Goal: Task Accomplishment & Management: Manage account settings

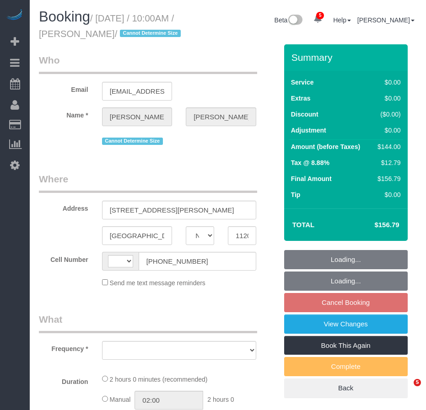
select select "NY"
select select "number:58"
select select "number:72"
select select "number:15"
select select "number:7"
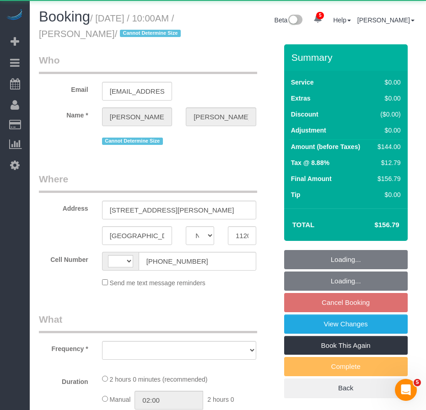
select select "string:[GEOGRAPHIC_DATA]"
select select "object:804"
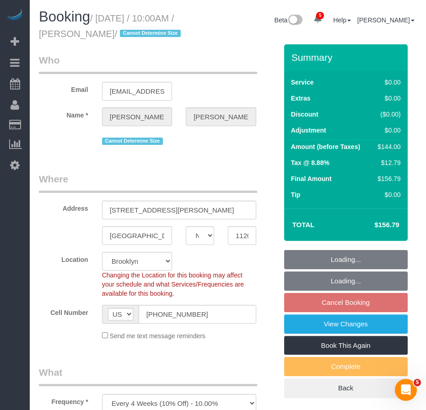
select select "string:stripe-pm_1RwPV24VGloSiKo7Wp4adMYY"
select select "spot3"
select select "object:918"
select select "1"
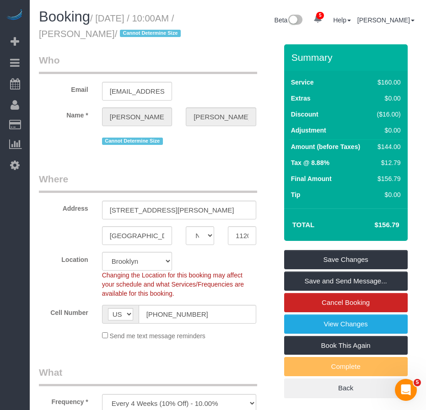
drag, startPoint x: 83, startPoint y: 32, endPoint x: 139, endPoint y: 29, distance: 55.9
click at [139, 29] on small "/ September 15, 2025 / 10:00AM / Ifeoma Odum / Cannot Determine Size" at bounding box center [111, 26] width 144 height 26
copy small "[PERSON_NAME]"
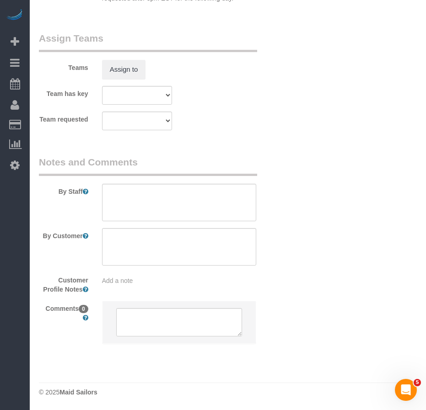
scroll to position [1300, 0]
click at [162, 235] on textarea at bounding box center [179, 246] width 154 height 37
paste textarea "The floors, bathtub, conners, and kitchen."
type textarea "The floors, bathtub, conners, and kitchen."
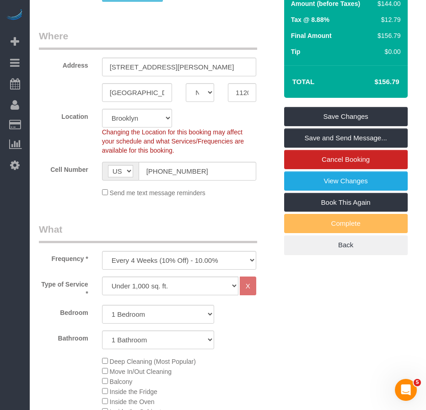
scroll to position [111, 0]
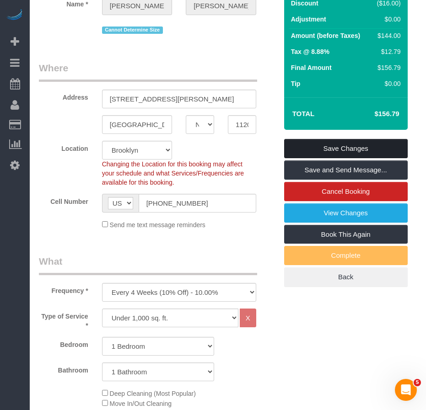
click at [326, 158] on link "Save Changes" at bounding box center [345, 148] width 123 height 19
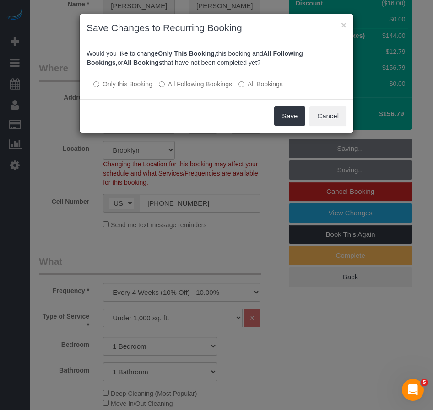
click at [192, 81] on label "All Following Bookings" at bounding box center [195, 84] width 73 height 9
click at [289, 114] on button "Save" at bounding box center [289, 116] width 31 height 19
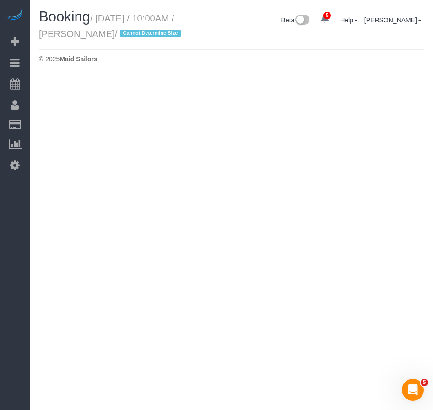
select select "NY"
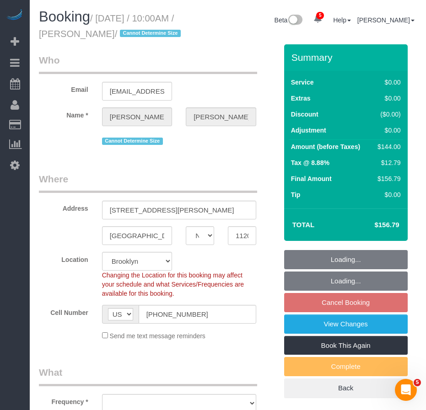
select select "string:stripe-pm_1RwPV24VGloSiKo7Wp4adMYY"
select select "spot63"
select select "number:58"
select select "number:72"
select select "number:15"
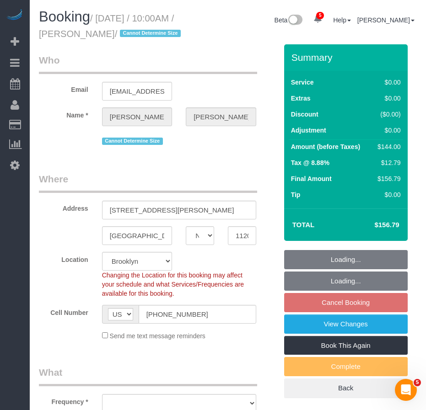
select select "number:7"
select select "1"
select select "object:2870"
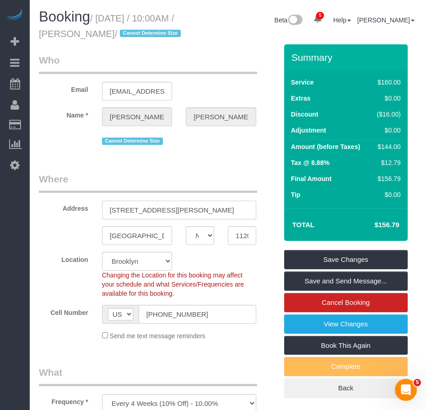
click at [165, 219] on input "[STREET_ADDRESS][PERSON_NAME]" at bounding box center [179, 210] width 154 height 19
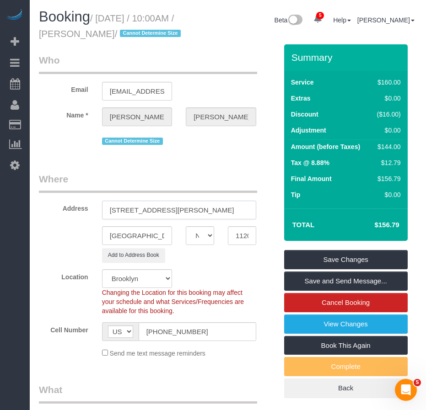
drag, startPoint x: 190, startPoint y: 228, endPoint x: 92, endPoint y: 223, distance: 98.0
click at [92, 219] on div "Address 54 Noll Street, Apt. 316" at bounding box center [158, 195] width 252 height 47
type input "54 Noll Street, Apt. 316"
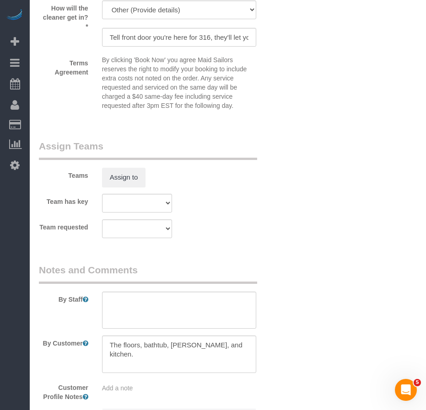
scroll to position [1280, 0]
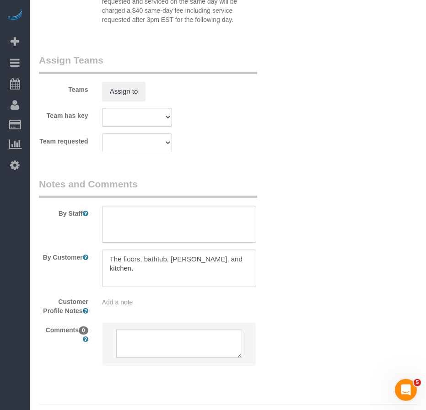
click at [118, 306] on span "Add a note" at bounding box center [117, 302] width 31 height 7
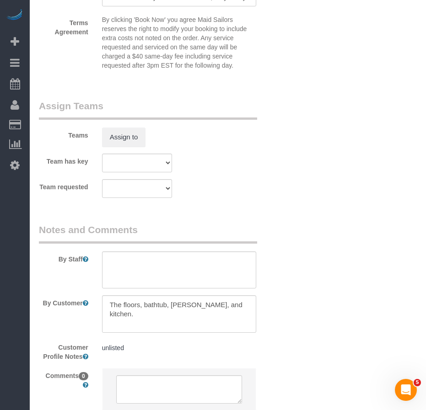
scroll to position [1317, 0]
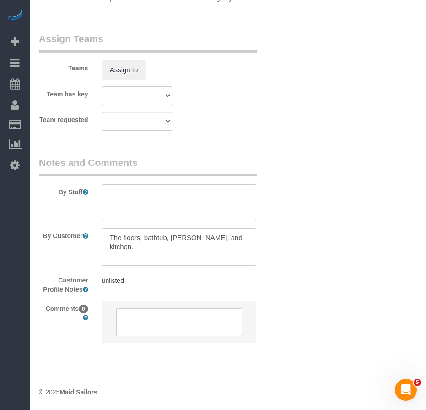
click at [145, 282] on pre "unlisted" at bounding box center [179, 280] width 154 height 9
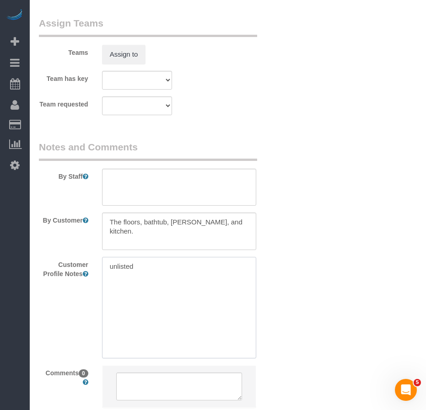
click at [145, 284] on textarea "unlisted" at bounding box center [179, 307] width 154 height 101
paste textarea "cmr: Less than 1000 sqft."
type textarea "unlisted cmr: Less than 1000 sqft."
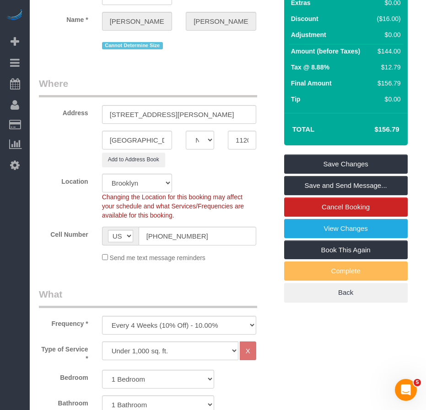
scroll to position [0, 0]
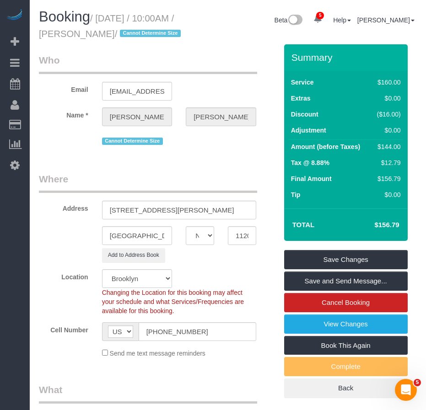
click at [43, 262] on div "Add to Address Book" at bounding box center [158, 255] width 252 height 14
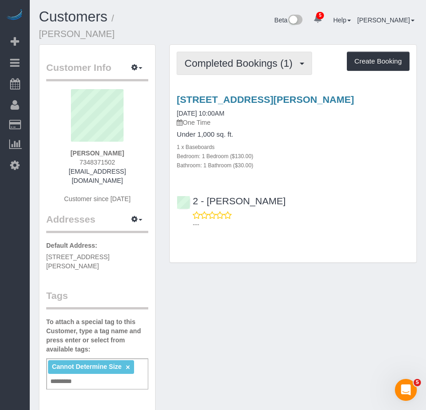
click at [259, 58] on span "Completed Bookings (1)" at bounding box center [240, 63] width 112 height 11
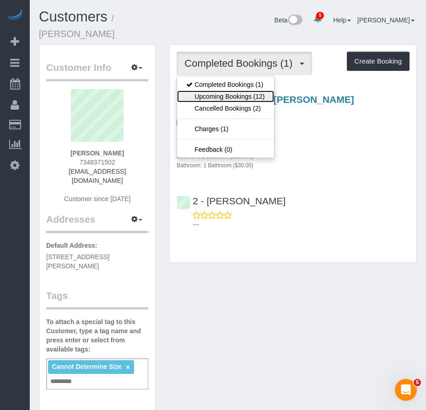
click at [235, 91] on link "Upcoming Bookings (12)" at bounding box center [225, 97] width 96 height 12
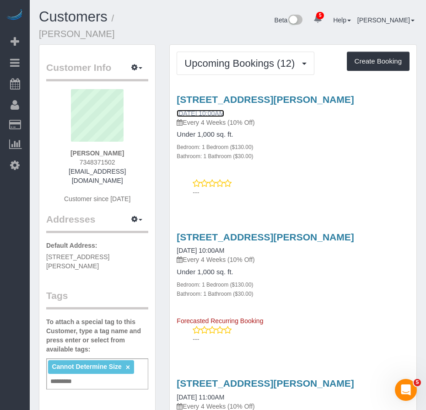
click at [208, 110] on link "09/15/2025 10:00AM" at bounding box center [201, 113] width 48 height 7
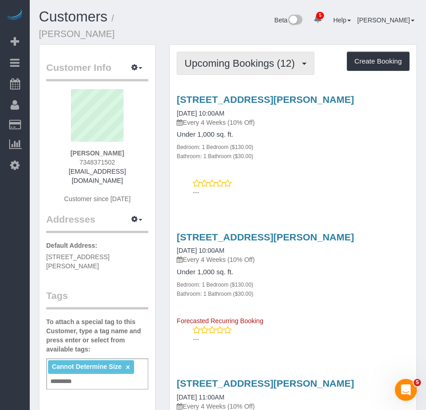
click at [230, 58] on span "Upcoming Bookings (12)" at bounding box center [241, 63] width 115 height 11
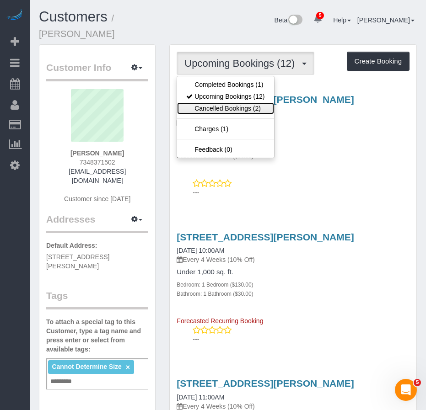
click at [217, 102] on link "Cancelled Bookings (2)" at bounding box center [225, 108] width 96 height 12
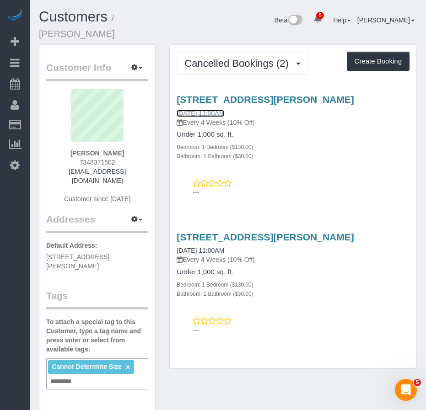
click at [203, 110] on link "09/15/2025 11:00AM" at bounding box center [201, 113] width 48 height 7
click at [209, 247] on link "09/15/2025 11:00AM" at bounding box center [201, 250] width 48 height 7
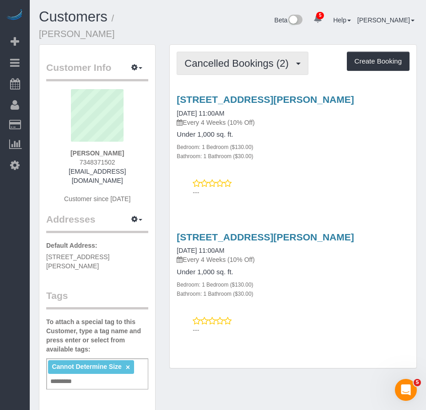
click at [231, 58] on span "Cancelled Bookings (2)" at bounding box center [238, 63] width 108 height 11
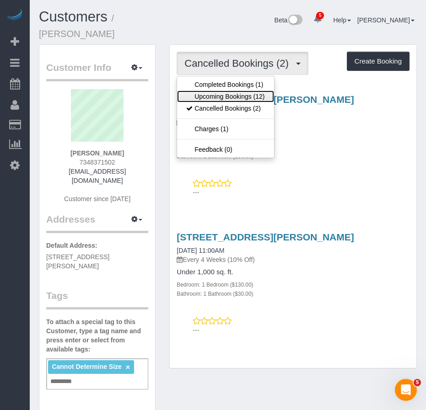
click at [219, 91] on link "Upcoming Bookings (12)" at bounding box center [225, 97] width 96 height 12
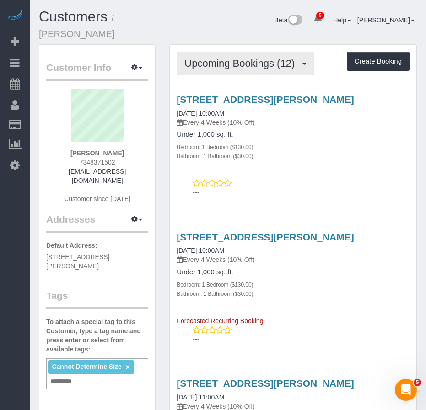
click at [228, 58] on span "Upcoming Bookings (12)" at bounding box center [241, 63] width 115 height 11
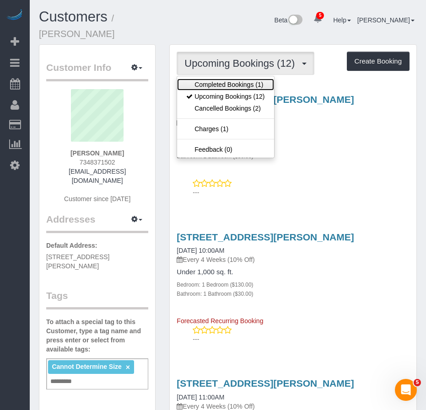
click at [218, 79] on link "Completed Bookings (1)" at bounding box center [225, 85] width 96 height 12
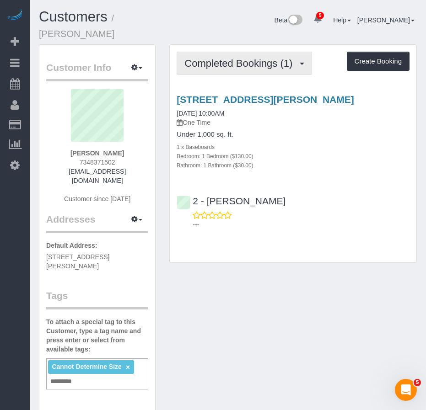
click at [257, 58] on span "Completed Bookings (1)" at bounding box center [240, 63] width 112 height 11
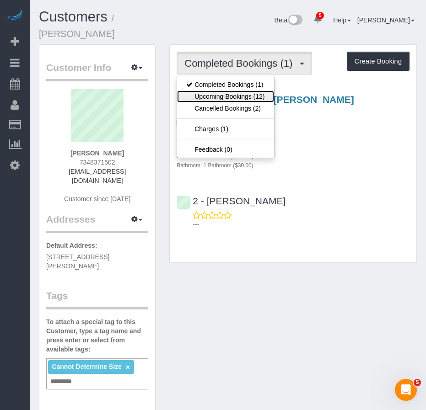
click at [235, 91] on link "Upcoming Bookings (12)" at bounding box center [225, 97] width 96 height 12
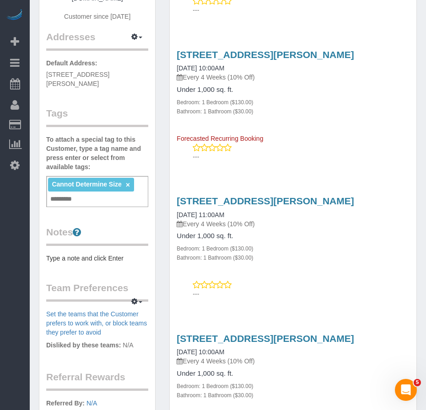
scroll to position [183, 0]
click at [203, 199] on div "54 Noll Street, Apt 316, Brooklyn, NY 11206 10/13/2025 11:00AM Every 4 Weeks (1…" at bounding box center [293, 211] width 233 height 33
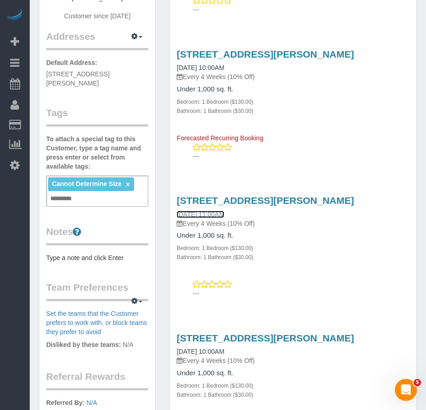
click at [203, 211] on link "10/13/2025 11:00AM" at bounding box center [201, 214] width 48 height 7
click at [68, 193] on input "text" at bounding box center [63, 199] width 31 height 12
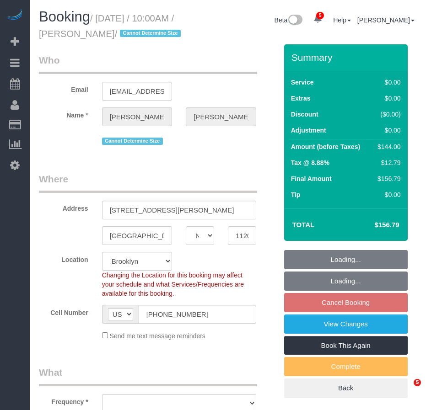
select select "NY"
select select "number:58"
select select "number:72"
select select "number:15"
select select "number:7"
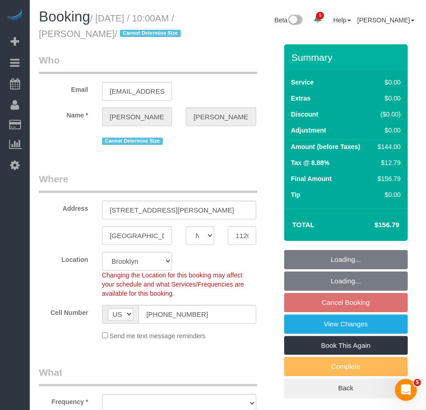
select select "string:stripe-pm_1RwPV24VGloSiKo7Wp4adMYY"
select select "spot3"
select select "object:914"
select select "1"
select select "object:1325"
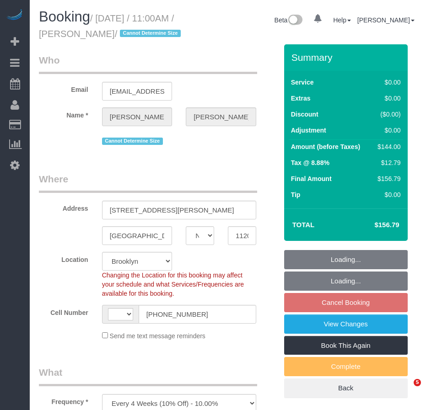
select select "NY"
select select "number:58"
select select "number:72"
select select "number:15"
select select "number:7"
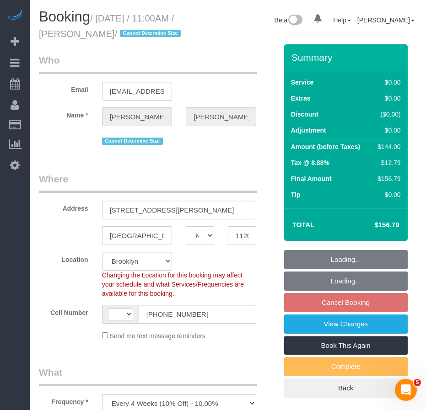
select select "string:[GEOGRAPHIC_DATA]"
select select "spot4"
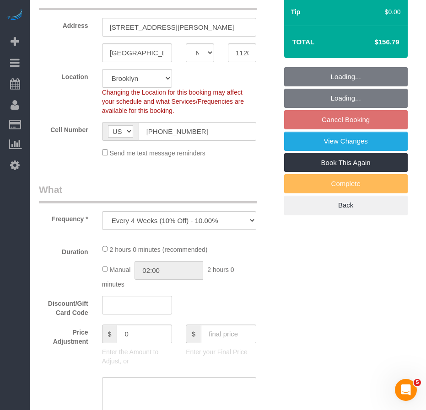
select select "string:stripe-pm_1RwPV24VGloSiKo7Wp4adMYY"
select select "object:1289"
select select "1"
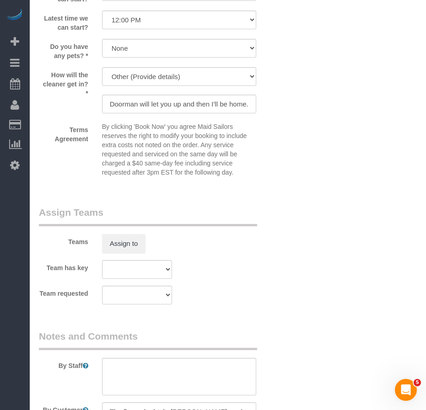
scroll to position [1300, 0]
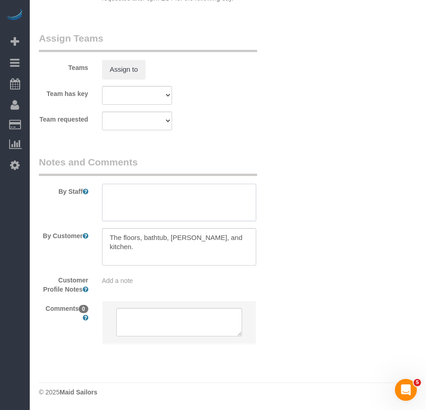
click at [128, 195] on textarea at bounding box center [179, 202] width 154 height 37
paste textarea "want to request Anna"
type textarea "want to request Anna"
drag, startPoint x: 237, startPoint y: 238, endPoint x: 102, endPoint y: 237, distance: 134.9
click at [102, 237] on textarea at bounding box center [179, 246] width 154 height 37
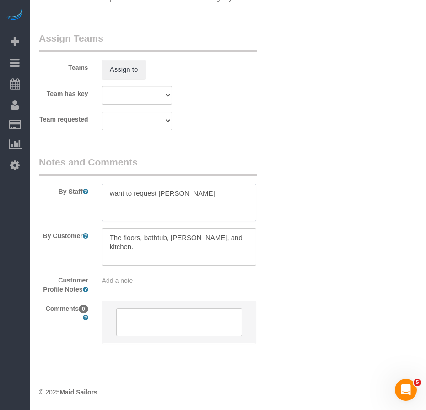
drag, startPoint x: 183, startPoint y: 196, endPoint x: 109, endPoint y: 195, distance: 74.1
click at [109, 195] on textarea at bounding box center [179, 202] width 154 height 37
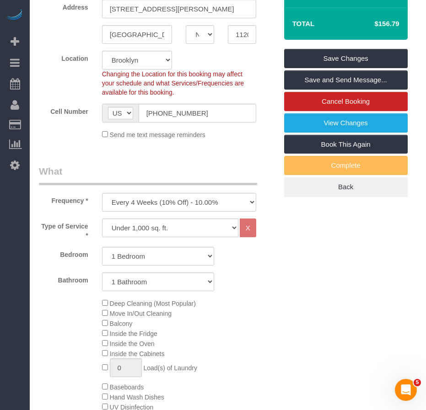
scroll to position [157, 0]
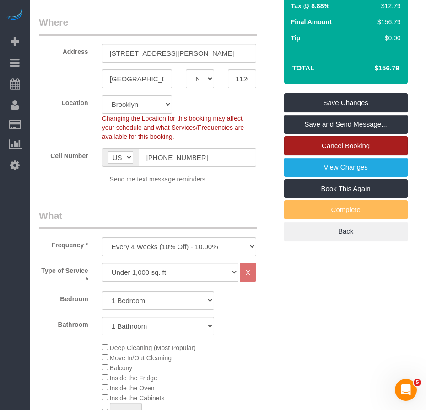
click at [321, 155] on link "Cancel Booking" at bounding box center [345, 145] width 123 height 19
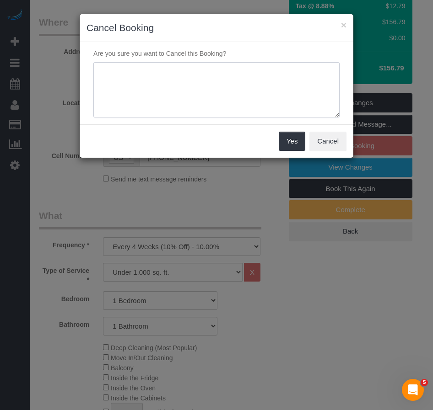
click at [125, 78] on textarea at bounding box center [216, 90] width 246 height 56
type textarea "c"
type textarea "double-booked recurring service"
click at [293, 140] on button "Yes" at bounding box center [291, 141] width 27 height 19
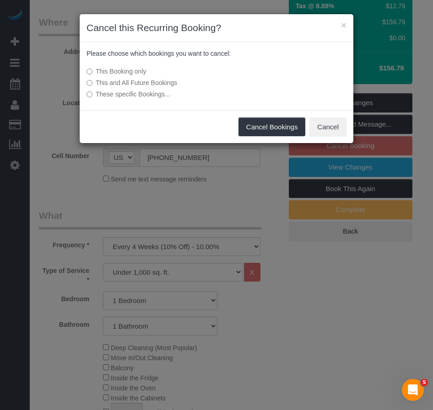
click at [112, 82] on label "This and All Future Bookings" at bounding box center [170, 82] width 169 height 9
click at [267, 128] on button "Cancel Bookings" at bounding box center [271, 127] width 67 height 19
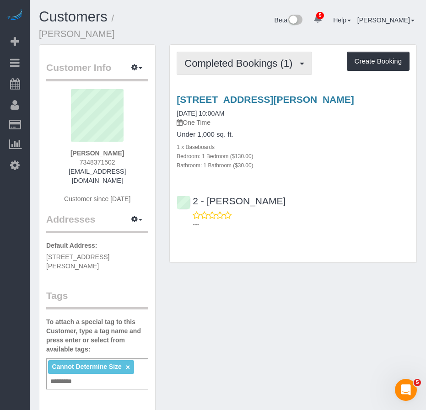
click at [212, 58] on span "Completed Bookings (1)" at bounding box center [240, 63] width 112 height 11
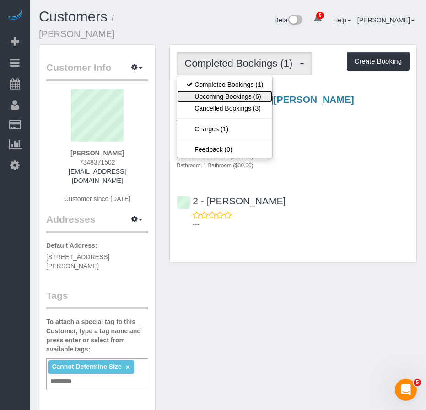
click at [214, 91] on link "Upcoming Bookings (6)" at bounding box center [224, 97] width 95 height 12
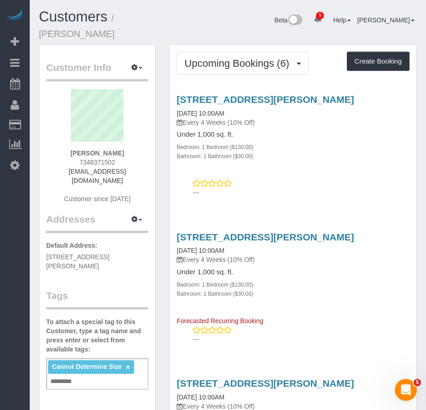
click at [57, 376] on input "text" at bounding box center [63, 382] width 31 height 12
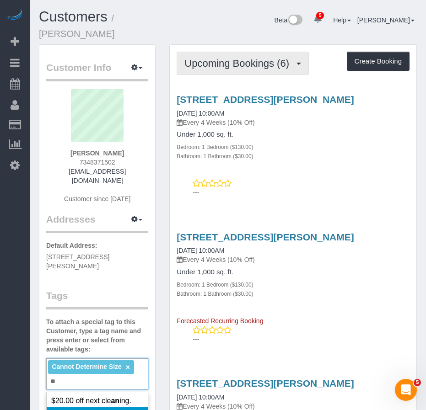
type input "**"
click at [228, 58] on span "Upcoming Bookings (6)" at bounding box center [238, 63] width 109 height 11
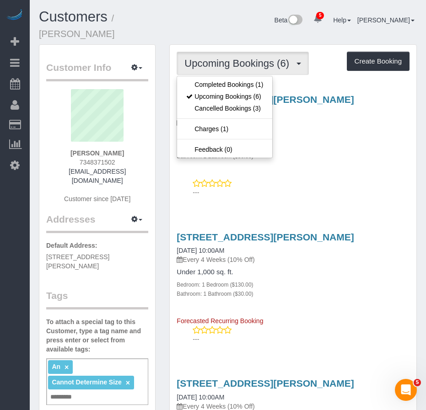
click at [64, 364] on link "×" at bounding box center [66, 368] width 4 height 8
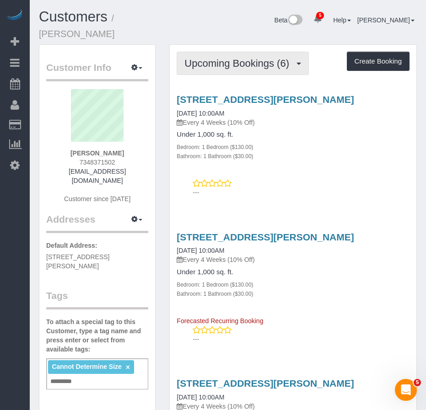
click at [228, 52] on button "Upcoming Bookings (6)" at bounding box center [243, 63] width 132 height 23
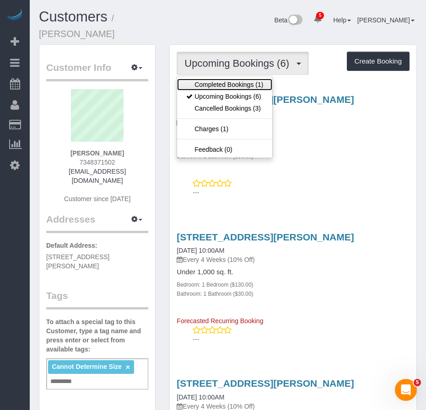
click at [219, 79] on link "Completed Bookings (1)" at bounding box center [224, 85] width 95 height 12
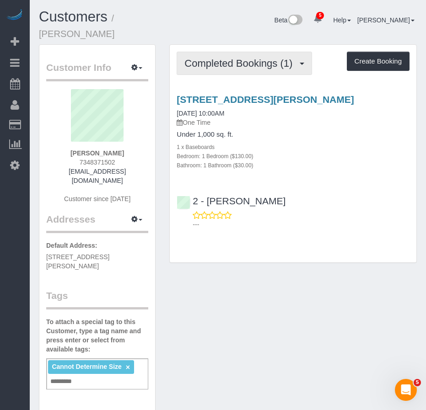
click at [229, 58] on span "Completed Bookings (1)" at bounding box center [240, 63] width 112 height 11
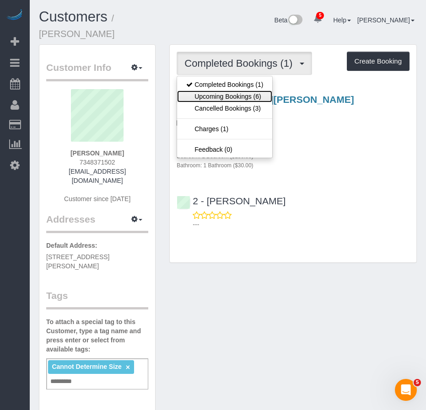
click at [221, 91] on link "Upcoming Bookings (6)" at bounding box center [224, 97] width 95 height 12
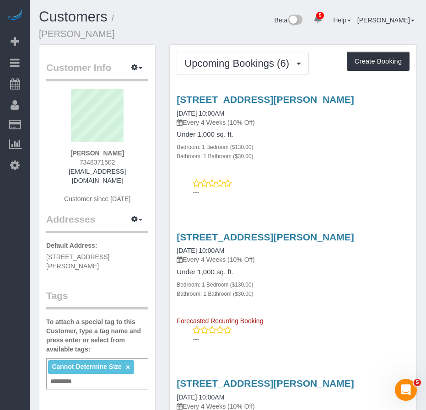
click at [86, 363] on div "Cannot Determine Size × Add a tag" at bounding box center [97, 373] width 102 height 31
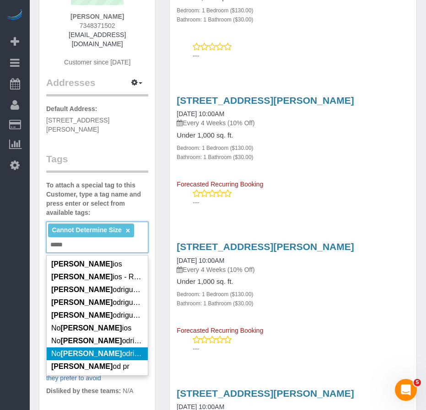
scroll to position [137, 0]
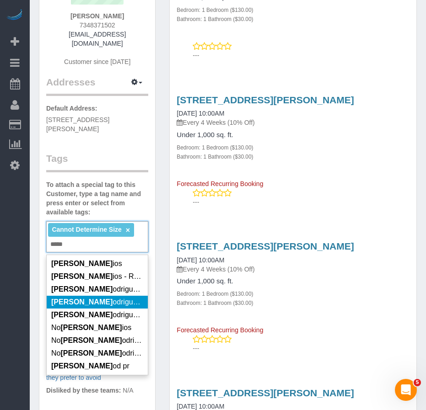
type input "*****"
click at [96, 298] on span "[PERSON_NAME] Preferred" at bounding box center [112, 302] width 122 height 8
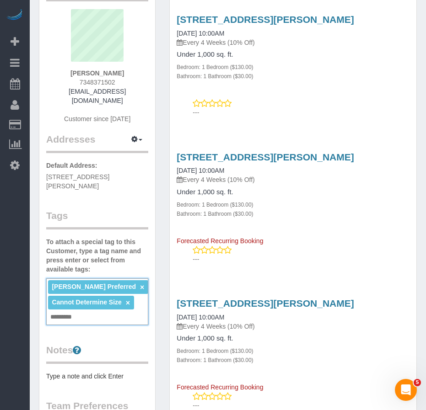
scroll to position [0, 0]
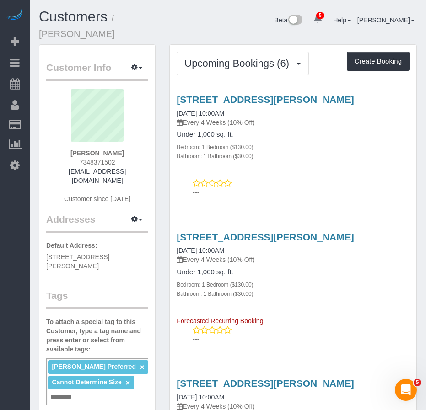
drag, startPoint x: 77, startPoint y: 246, endPoint x: 44, endPoint y: 239, distance: 33.3
click at [44, 239] on div "Customer Info Edit Contact Info Send Message Email Preferences Special Sales Ta…" at bounding box center [97, 384] width 116 height 679
copy span "[STREET_ADDRESS][PERSON_NAME]"
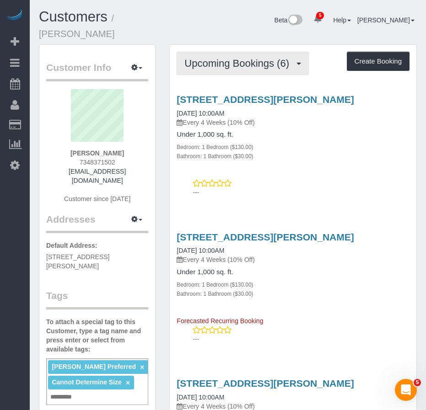
click at [231, 58] on span "Upcoming Bookings (6)" at bounding box center [238, 63] width 109 height 11
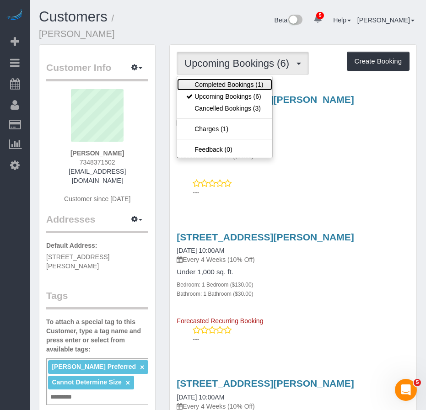
click at [230, 79] on link "Completed Bookings (1)" at bounding box center [224, 85] width 95 height 12
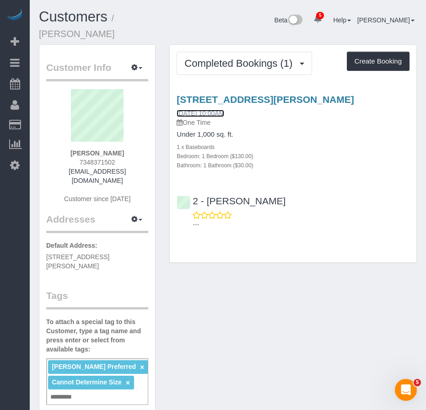
click at [196, 110] on link "08/17/2025 10:00AM" at bounding box center [201, 113] width 48 height 7
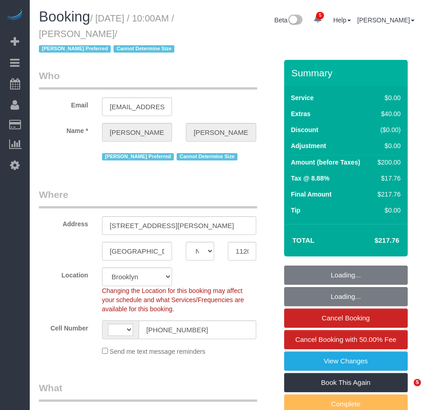
select select "NY"
select select "number:58"
select select "number:90"
select select "number:15"
select select "number:7"
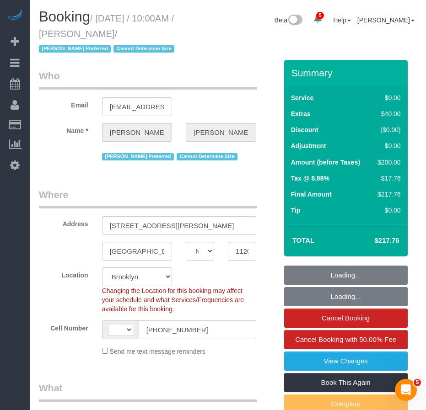
select select "object:953"
select select "string:[GEOGRAPHIC_DATA]"
select select "string:stripe-pm_1RwPV24VGloSiKo7Wp4adMYY"
select select "1"
select select "spot1"
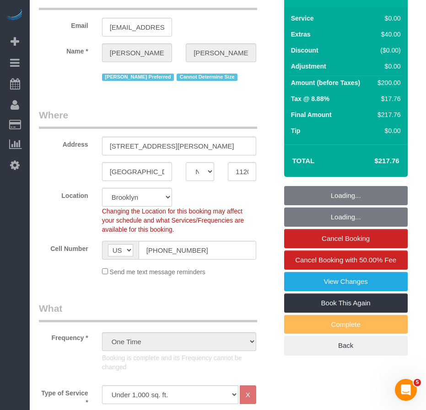
select select "1"
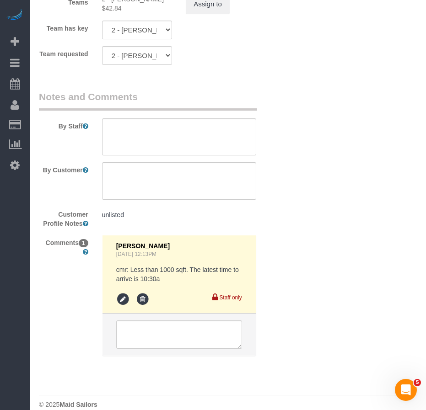
scroll to position [1424, 0]
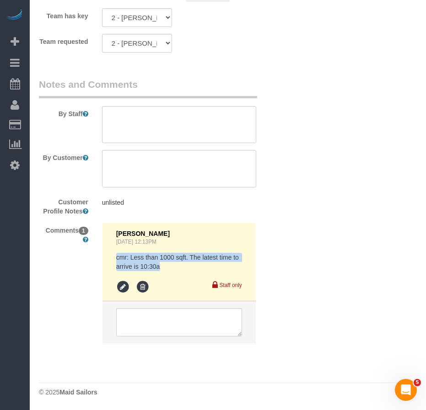
drag, startPoint x: 117, startPoint y: 256, endPoint x: 162, endPoint y: 268, distance: 46.8
click at [162, 268] on pre "cmr: Less than 1000 sqft. The latest time to arrive is 10:30a" at bounding box center [179, 262] width 126 height 18
click at [187, 257] on pre "cmr: Less than 1000 sqft. The latest time to arrive is 10:30a" at bounding box center [179, 262] width 126 height 18
